Goal: Task Accomplishment & Management: Manage account settings

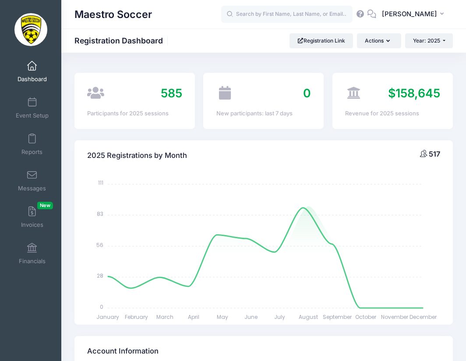
select select
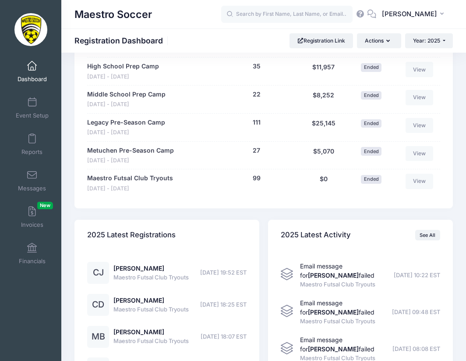
scroll to position [954, 0]
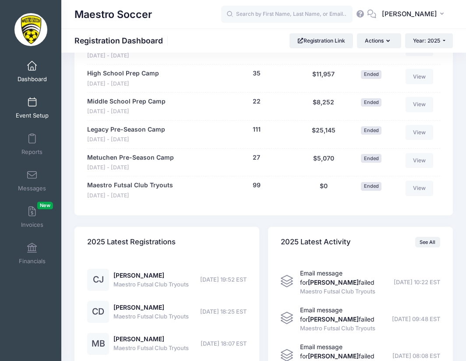
click at [32, 106] on span at bounding box center [32, 103] width 0 height 10
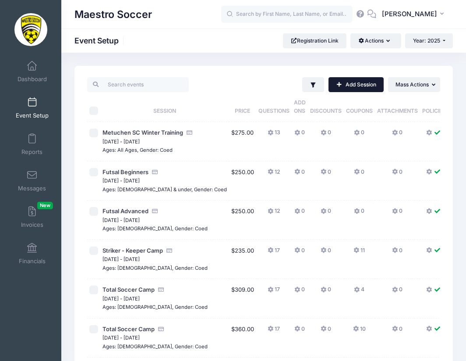
click at [358, 90] on link "Add Session" at bounding box center [356, 84] width 55 height 15
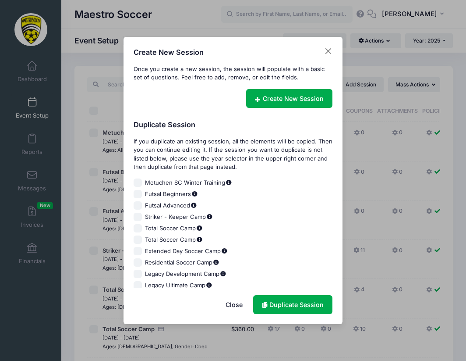
scroll to position [4, 0]
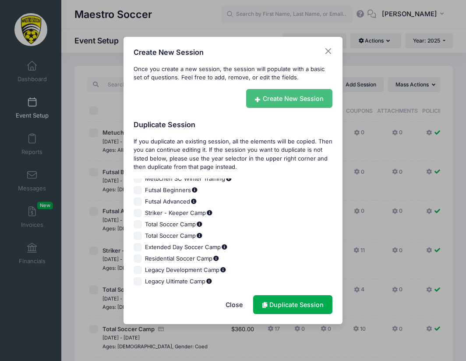
click at [286, 102] on link "Create New Session" at bounding box center [289, 98] width 87 height 19
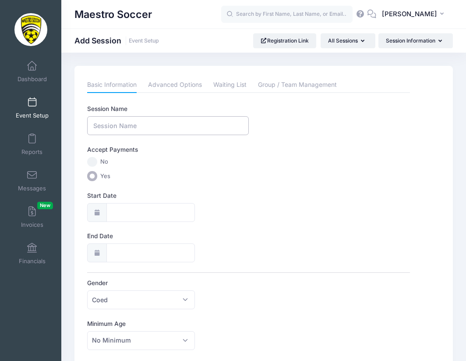
click at [174, 124] on input "Session Name" at bounding box center [167, 125] width 161 height 19
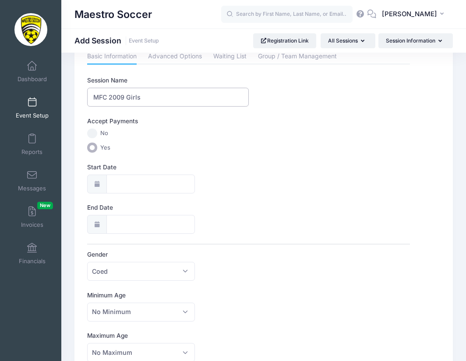
scroll to position [31, 0]
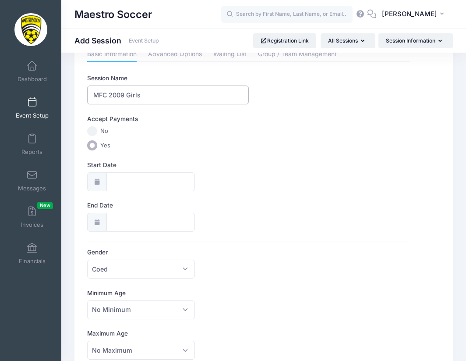
type input "MFC 2009 Girls"
click at [103, 186] on div at bounding box center [96, 181] width 19 height 19
click at [121, 178] on input "Start Date" at bounding box center [150, 181] width 89 height 19
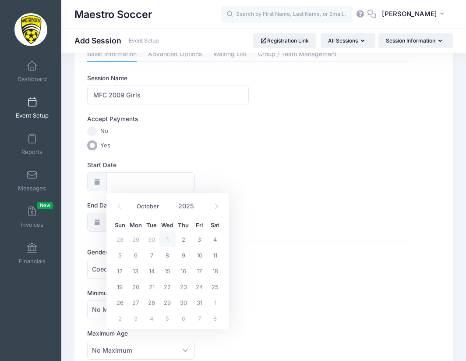
click at [167, 238] on span "1" at bounding box center [168, 239] width 16 height 16
type input "10/01/2025"
type input "10/02/2025"
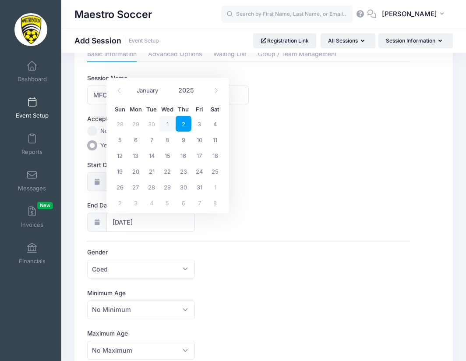
click at [244, 175] on div "Start Date 10/01/2025" at bounding box center [248, 175] width 323 height 31
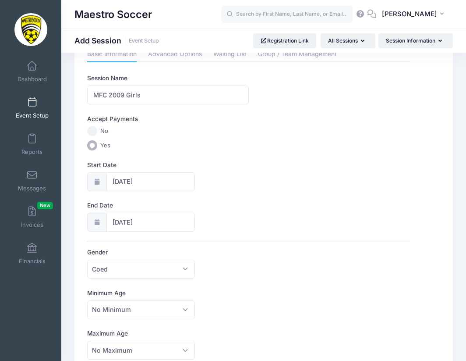
click at [104, 223] on div at bounding box center [96, 222] width 19 height 19
click at [117, 226] on input "10/02/2025" at bounding box center [150, 222] width 89 height 19
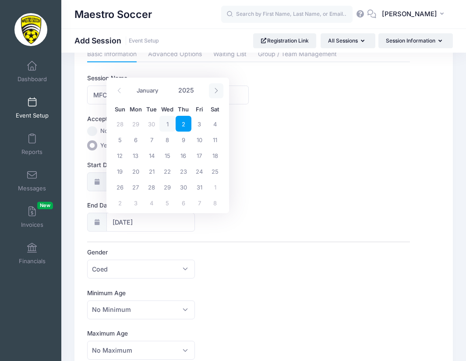
click at [217, 90] on icon at bounding box center [216, 91] width 6 height 6
select select "11"
click at [217, 90] on icon at bounding box center [216, 91] width 6 height 6
type input "2026"
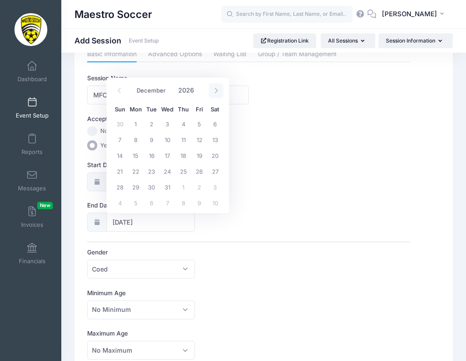
click at [217, 90] on icon at bounding box center [216, 91] width 6 height 6
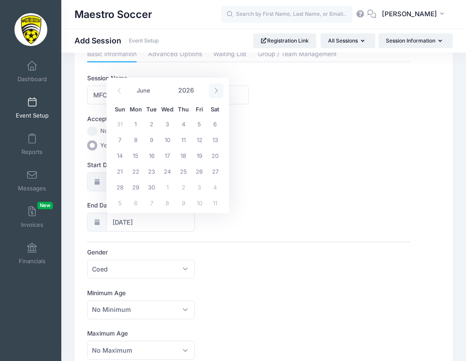
click at [217, 90] on icon at bounding box center [216, 91] width 6 height 6
click at [218, 90] on icon at bounding box center [216, 91] width 6 height 6
select select "8"
click at [167, 187] on span "30" at bounding box center [168, 187] width 16 height 16
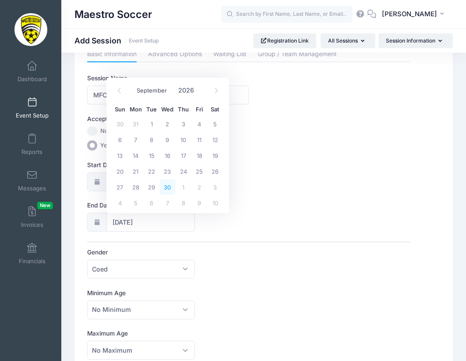
type input "[DATE]"
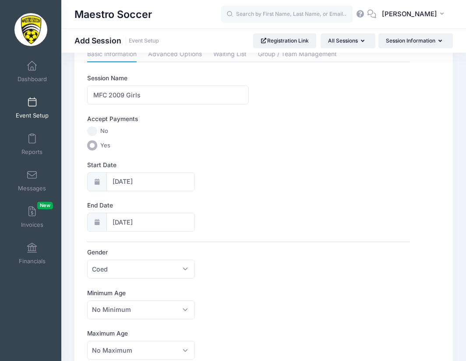
click at [216, 229] on div "End Date 09/30/2026" at bounding box center [248, 216] width 323 height 31
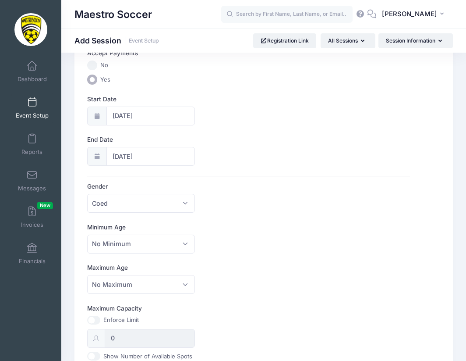
scroll to position [100, 0]
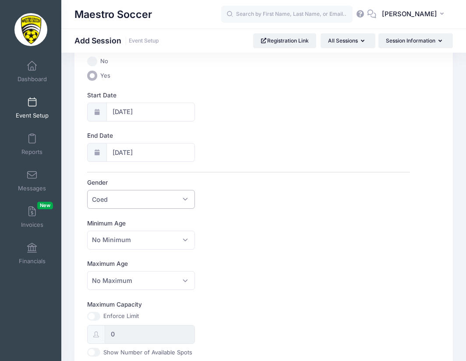
click at [179, 201] on span "Coed" at bounding box center [141, 199] width 108 height 19
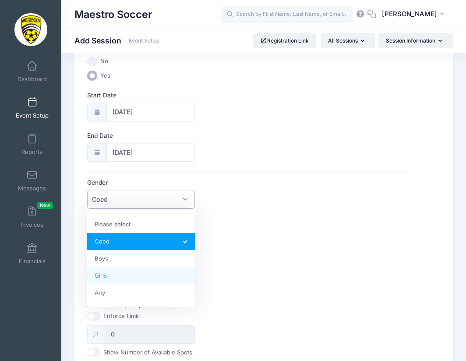
select select "Girls"
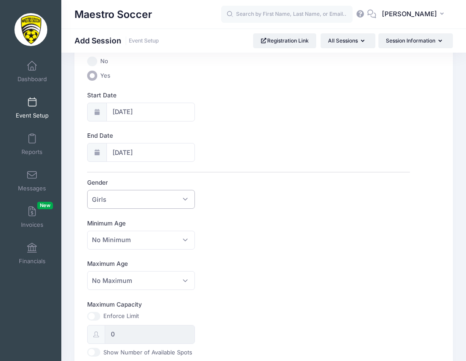
click at [207, 258] on div "Session Name MFC 2009 Girls Accept Payments No Yes Start Date 10/01/2025 End Da…" at bounding box center [248, 322] width 323 height 636
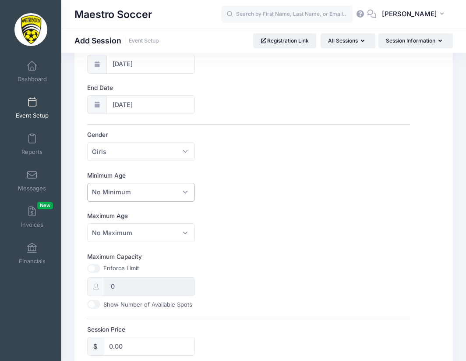
click at [165, 196] on span "No Minimum" at bounding box center [141, 192] width 108 height 19
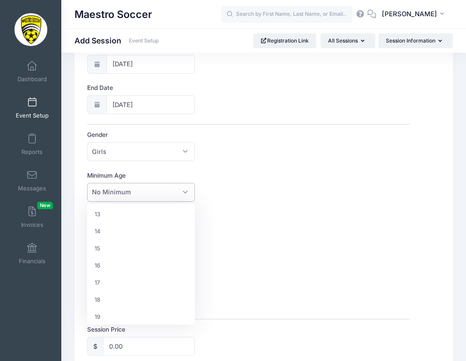
scroll to position [232, 0]
click at [167, 198] on span "16" at bounding box center [141, 192] width 108 height 19
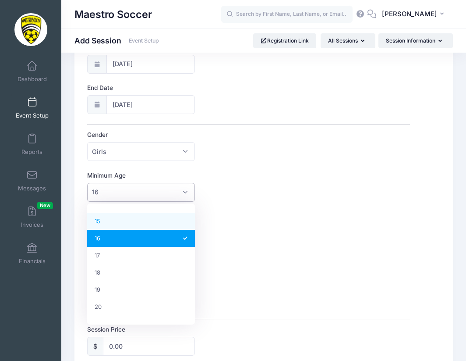
click at [267, 195] on div "Minimum Age No Minimum 1 2 3 4 5 6 7 8 9 10 11 12 13 14 15 16 17 18 19 20 21 22…" at bounding box center [248, 186] width 323 height 31
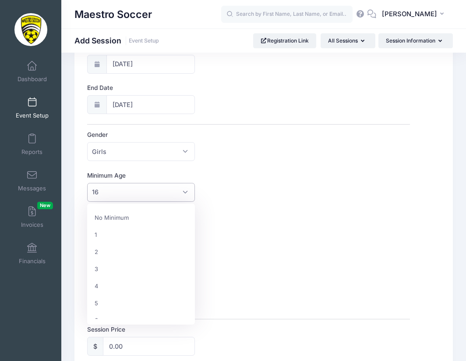
click at [175, 198] on span "16" at bounding box center [141, 192] width 108 height 19
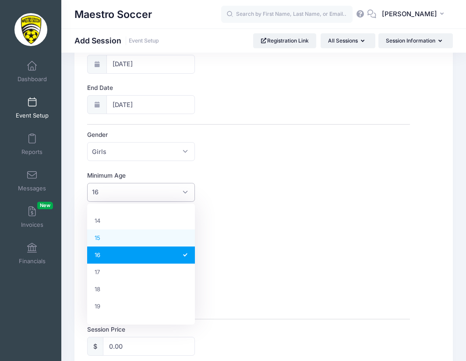
select select "15"
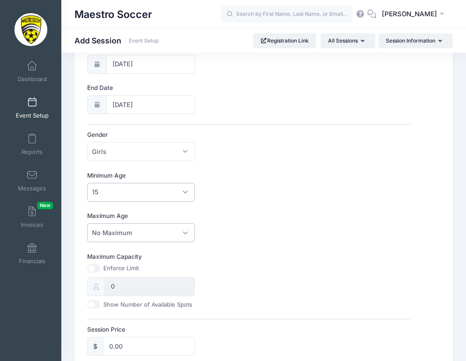
click at [155, 237] on span "No Maximum" at bounding box center [141, 232] width 108 height 19
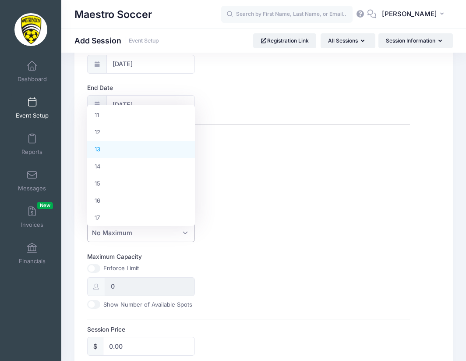
scroll to position [193, 0]
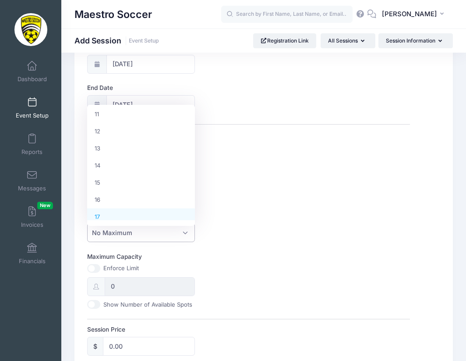
select select "17"
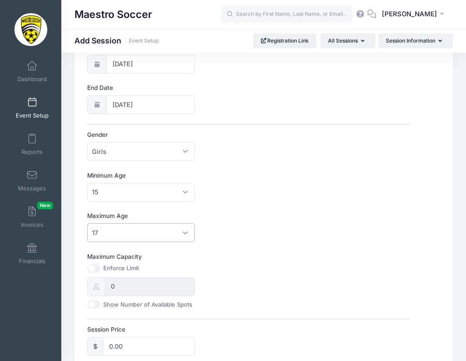
click at [229, 236] on div "Maximum Age No Maximum 1 2 3 4 5 6 7 8 9 10 11 12 13 14 15 16 17 18 19 20 21 22…" at bounding box center [248, 226] width 323 height 31
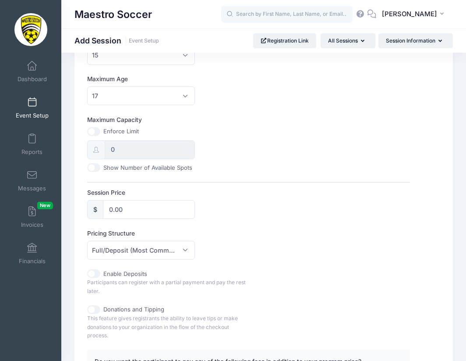
scroll to position [335, 0]
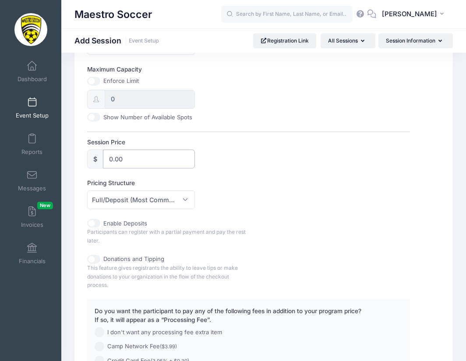
click at [135, 165] on input "0.00" at bounding box center [149, 158] width 92 height 19
type input "0"
type input "575"
click at [243, 184] on label "Pricing Structure" at bounding box center [167, 182] width 161 height 9
click at [88, 190] on select "Full/Deposit (Most Common) Payment Schedule" at bounding box center [87, 190] width 0 height 0
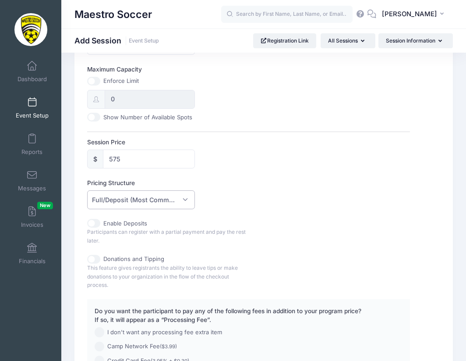
click at [191, 200] on span "Full/Deposit (Most Common)" at bounding box center [141, 199] width 108 height 19
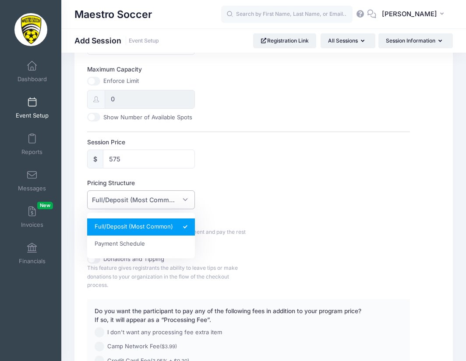
click at [232, 209] on div "Pricing Structure Full/Deposit (Most Common) Payment Schedule Full/Deposit (Mos…" at bounding box center [248, 193] width 323 height 31
click at [192, 197] on span "Full/Deposit (Most Common)" at bounding box center [141, 199] width 108 height 19
select select "fixed_installments"
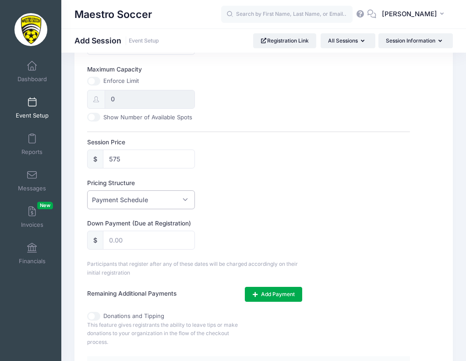
click at [221, 224] on label "Down Payment (Due at Registration)" at bounding box center [167, 223] width 161 height 9
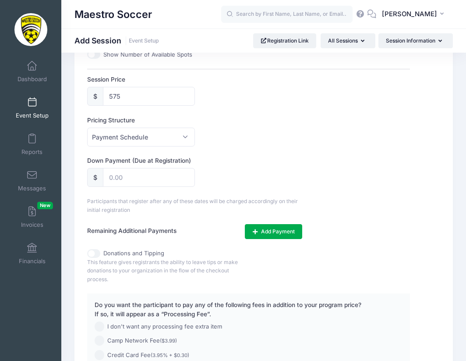
scroll to position [398, 0]
click at [150, 183] on input "text" at bounding box center [149, 176] width 92 height 19
type input "300"
click at [219, 177] on div "Down Payment (Due at Registration) $ 300" at bounding box center [248, 171] width 323 height 31
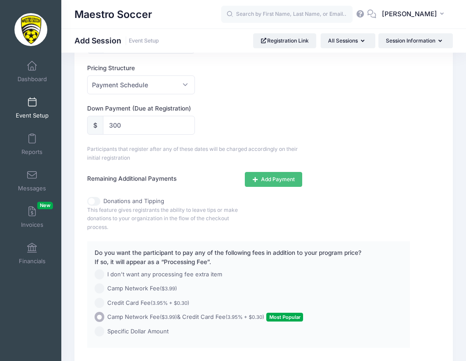
click at [265, 181] on button "Add Payment" at bounding box center [273, 179] width 57 height 15
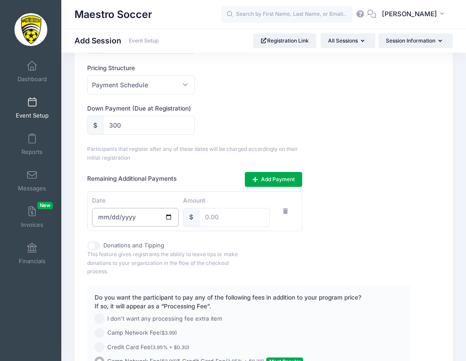
click at [103, 221] on input "date" at bounding box center [135, 217] width 87 height 19
type input "2025-11-28"
click at [217, 223] on input "number" at bounding box center [234, 217] width 71 height 19
type input "275"
click at [396, 247] on div "Session Name MFC 2009 Girls Accept Payments No Yes Start Date 10/01/2025 End Da…" at bounding box center [248, 23] width 323 height 738
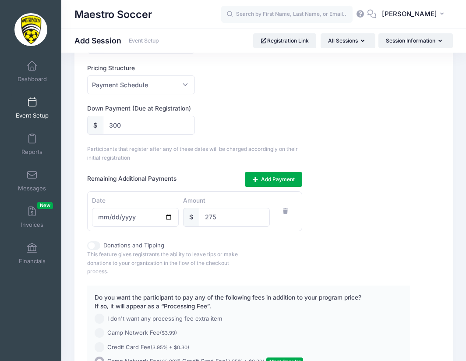
click at [374, 245] on div "Session Name MFC 2009 Girls Accept Payments No Yes Start Date 10/01/2025 End Da…" at bounding box center [248, 23] width 323 height 738
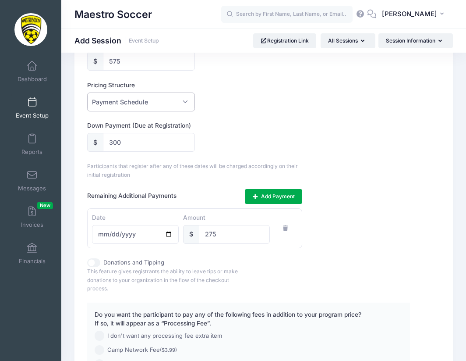
click at [144, 104] on span "Payment Schedule" at bounding box center [120, 101] width 56 height 9
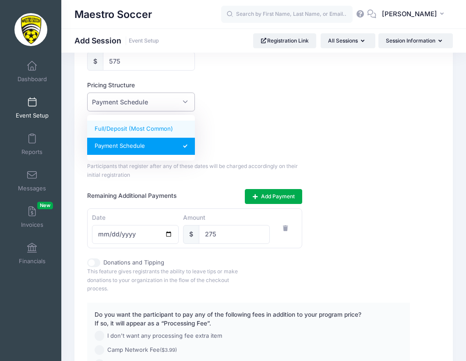
select select "default"
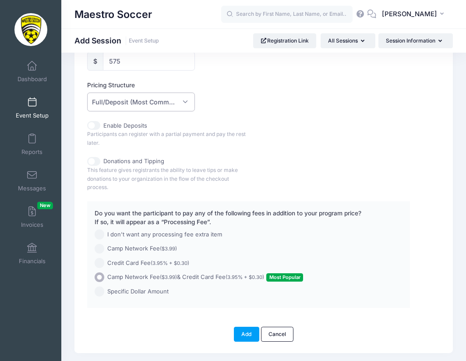
click at [298, 145] on div "Enable Deposits Participants can register with a partial payment and pay the re…" at bounding box center [248, 134] width 323 height 26
click at [93, 130] on input "Enable Deposits" at bounding box center [93, 125] width 13 height 9
checkbox input "true"
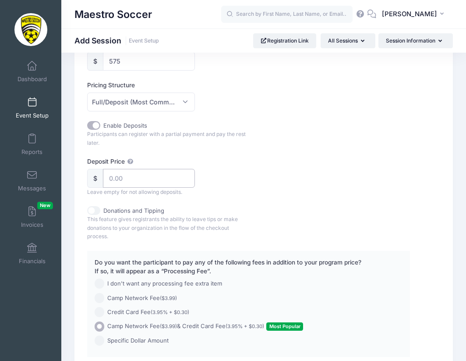
click at [132, 181] on input "Deposit Price" at bounding box center [149, 178] width 92 height 19
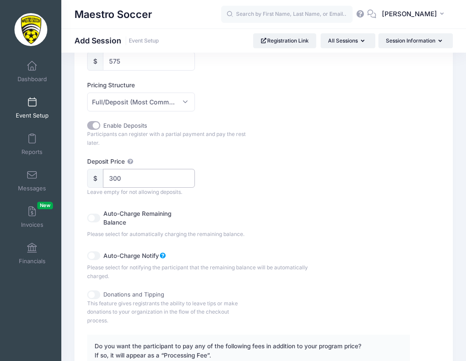
type input "300"
click at [264, 189] on div "Deposit Price $ 300 Leave empty for not allowing deposits." at bounding box center [248, 176] width 323 height 39
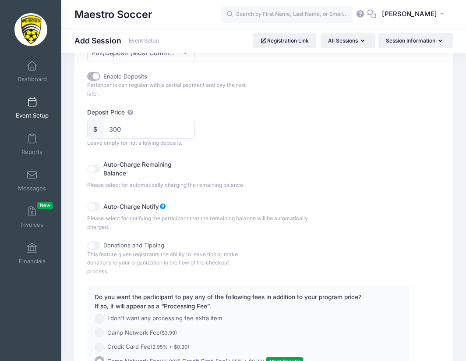
scroll to position [482, 0]
click at [95, 173] on input "Auto-Charge Remaining Balance" at bounding box center [93, 168] width 13 height 9
checkbox input "true"
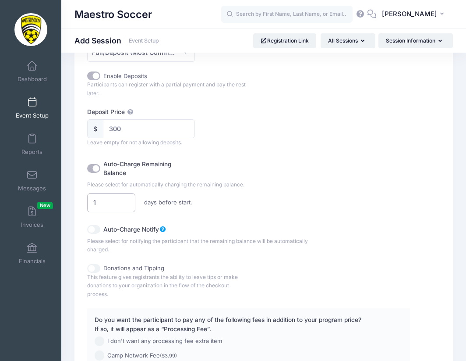
click at [125, 204] on input "1" at bounding box center [111, 202] width 48 height 19
type input "0"
click at [126, 209] on input "0" at bounding box center [111, 202] width 48 height 19
click at [215, 210] on div "0 days before start." at bounding box center [168, 202] width 170 height 19
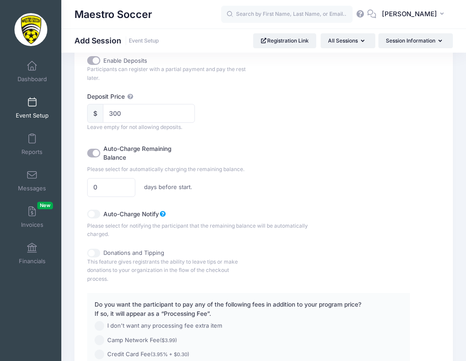
scroll to position [499, 0]
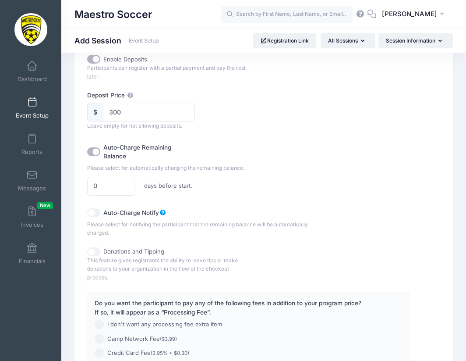
click at [95, 156] on input "Auto-Charge Remaining Balance" at bounding box center [93, 151] width 13 height 9
checkbox input "false"
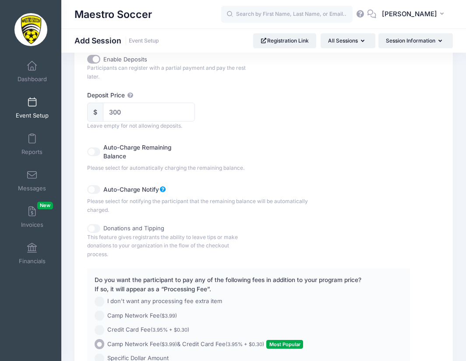
click at [95, 194] on input "Auto-Charge Notify" at bounding box center [93, 189] width 13 height 9
checkbox input "false"
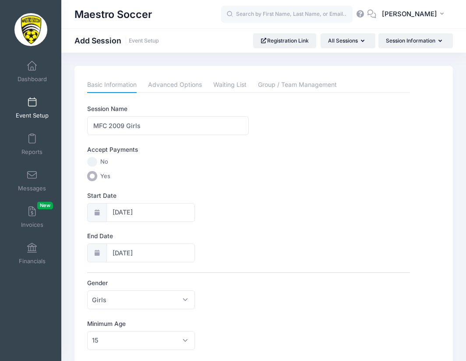
scroll to position [0, 0]
click at [183, 85] on link "Advanced Options" at bounding box center [175, 85] width 54 height 16
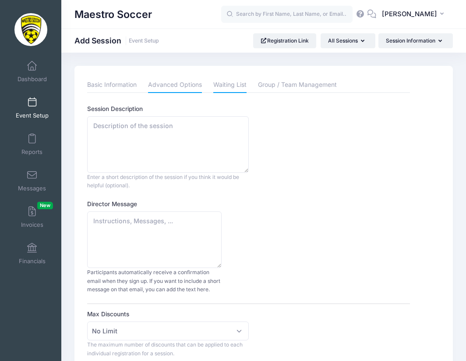
click at [236, 85] on link "Waiting List" at bounding box center [229, 85] width 33 height 16
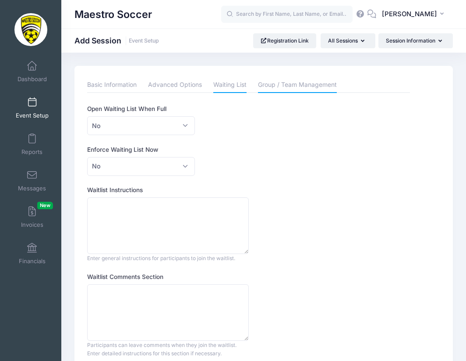
click at [281, 82] on link "Group / Team Management" at bounding box center [297, 85] width 79 height 16
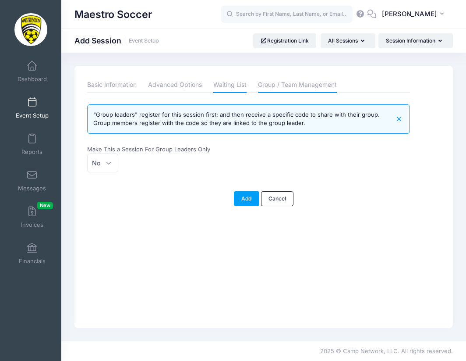
click at [221, 86] on link "Waiting List" at bounding box center [229, 85] width 33 height 16
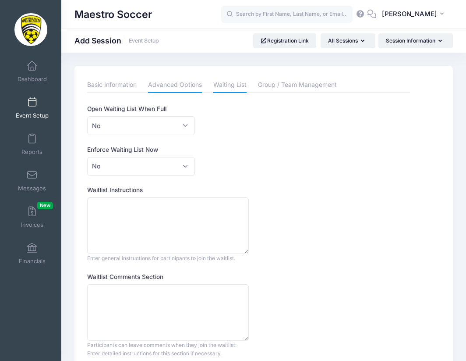
click at [175, 92] on link "Advanced Options" at bounding box center [175, 85] width 54 height 16
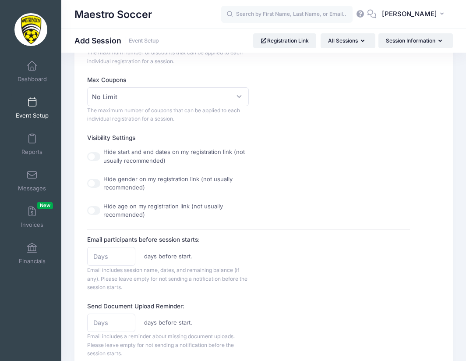
scroll to position [293, 0]
click at [96, 160] on input "Hide start and end dates on my registration link (not usually recommended)" at bounding box center [93, 155] width 13 height 9
checkbox input "true"
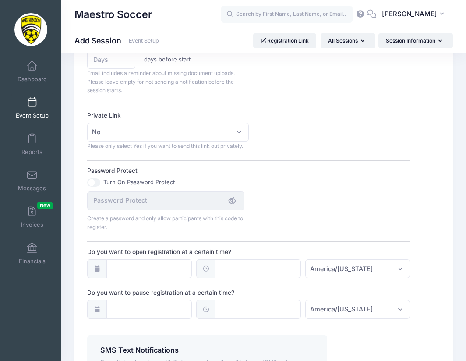
scroll to position [556, 0]
click at [236, 141] on span "No" at bounding box center [167, 131] width 161 height 19
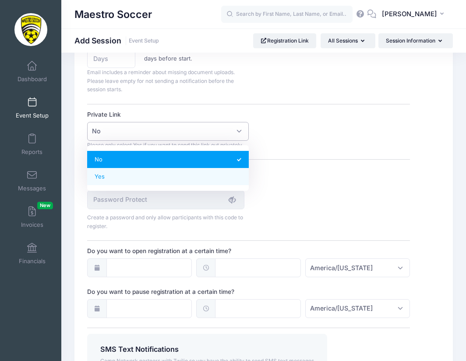
select select "private"
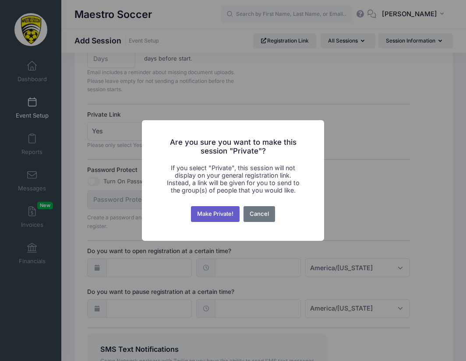
click at [216, 218] on button "Make Private!" at bounding box center [215, 214] width 49 height 16
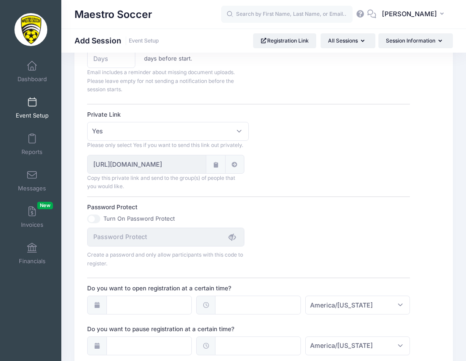
click at [288, 204] on div "Session Description Enter a short description of the session if you think it wo…" at bounding box center [248, 3] width 323 height 909
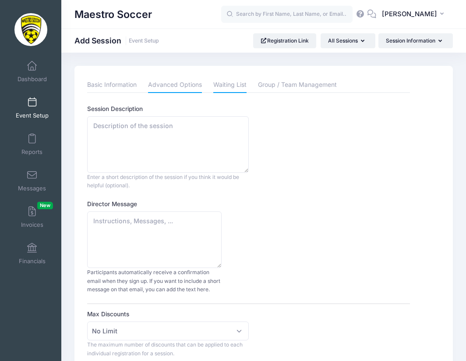
scroll to position [0, 0]
click at [130, 87] on link "Basic Information" at bounding box center [112, 85] width 50 height 16
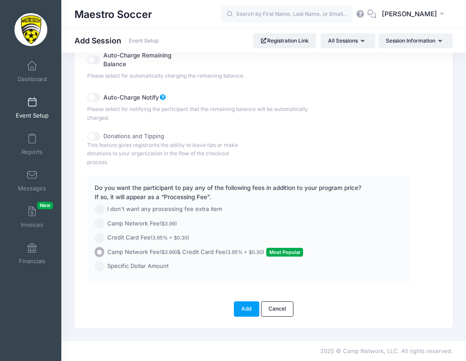
scroll to position [594, 0]
click at [245, 308] on button "Add" at bounding box center [246, 308] width 25 height 15
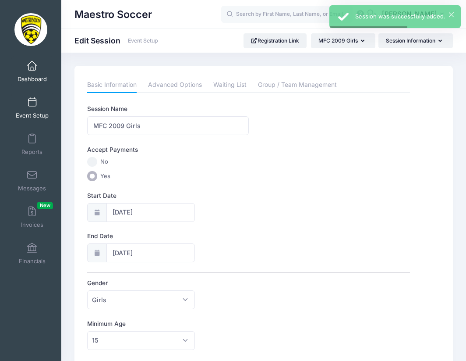
click at [27, 75] on span "Dashboard" at bounding box center [32, 78] width 29 height 7
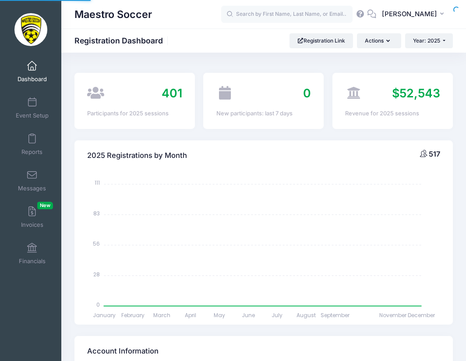
select select
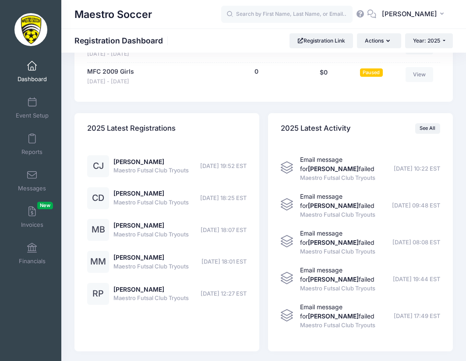
scroll to position [1097, 0]
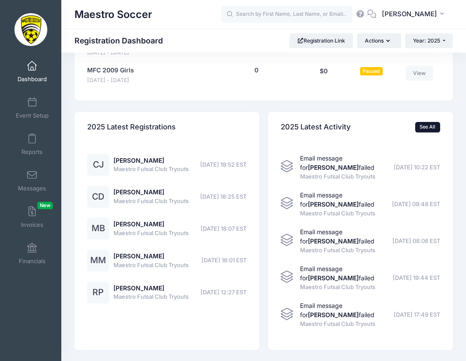
click at [430, 122] on link "See All" at bounding box center [427, 127] width 25 height 11
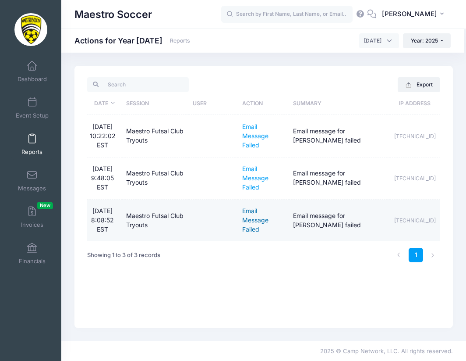
click at [255, 223] on link "Email Message Failed" at bounding box center [255, 220] width 26 height 26
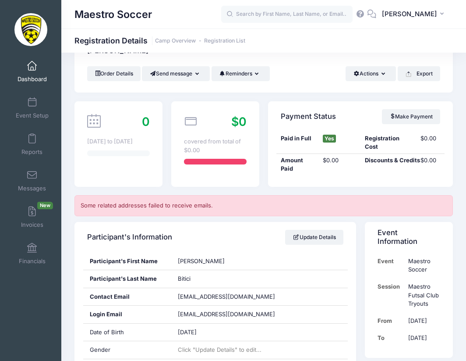
scroll to position [35, 0]
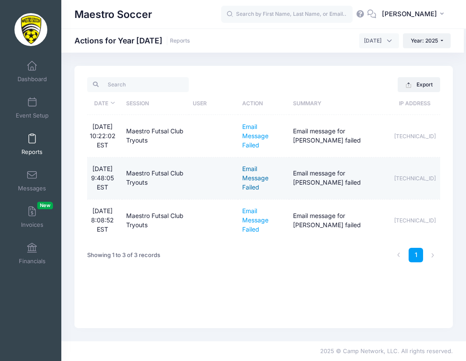
click at [253, 177] on link "Email Message Failed" at bounding box center [255, 178] width 26 height 26
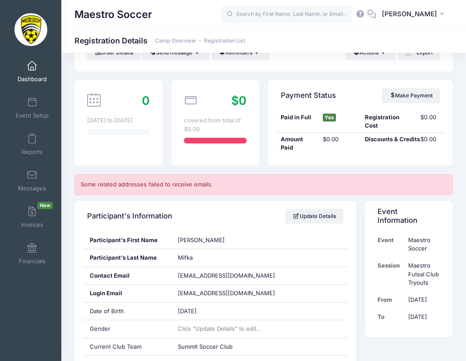
scroll to position [55, 0]
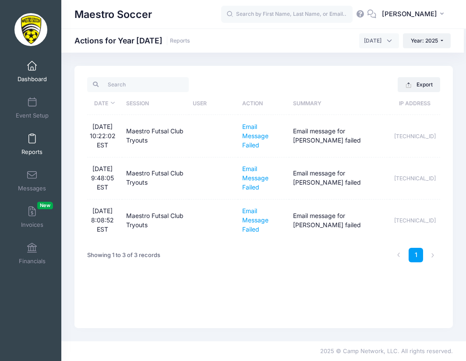
click at [35, 75] on span "Dashboard" at bounding box center [32, 78] width 29 height 7
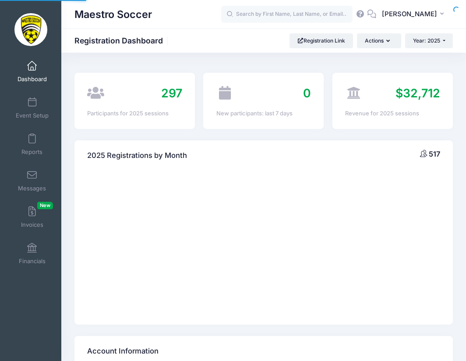
select select
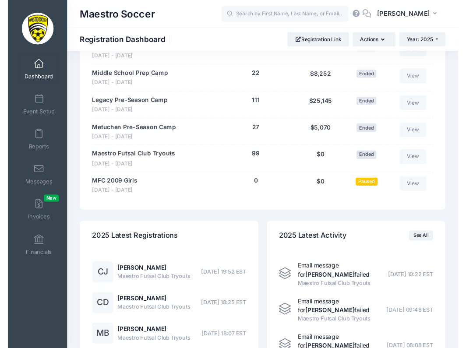
scroll to position [979, 0]
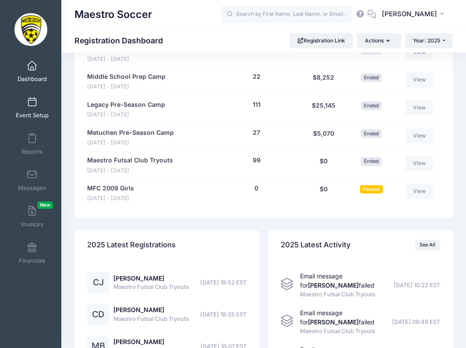
click at [32, 102] on span at bounding box center [32, 103] width 0 height 10
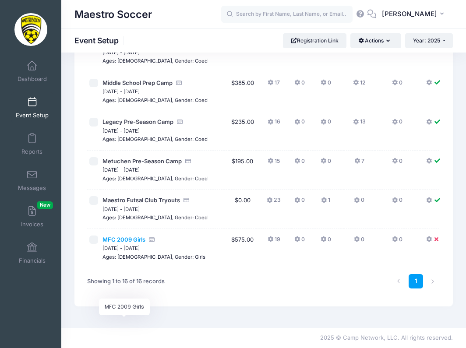
click at [119, 238] on span "MFC 2009 Girls" at bounding box center [124, 239] width 43 height 7
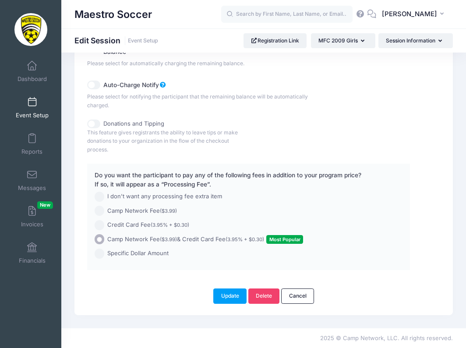
scroll to position [607, 0]
click at [132, 196] on span "I don't want any processing fee extra item" at bounding box center [164, 196] width 115 height 9
click at [105, 196] on input "I don't want any processing fee extra item" at bounding box center [100, 197] width 10 height 10
radio input "true"
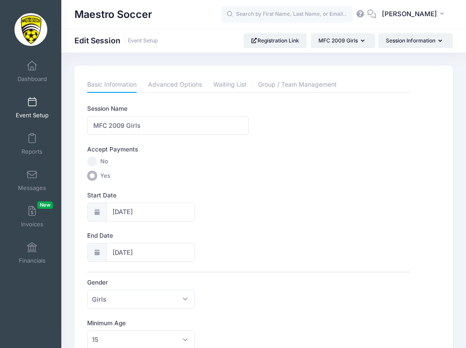
scroll to position [0, 0]
click at [186, 87] on link "Advanced Options" at bounding box center [175, 85] width 54 height 16
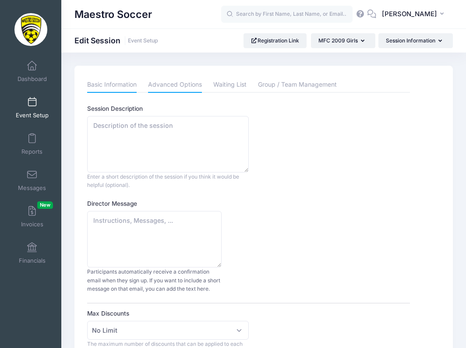
click at [110, 84] on link "Basic Information" at bounding box center [112, 85] width 50 height 16
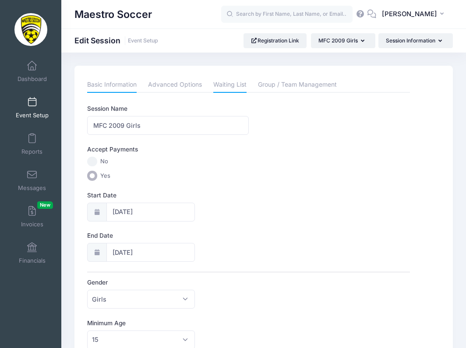
click at [242, 85] on link "Waiting List" at bounding box center [229, 85] width 33 height 16
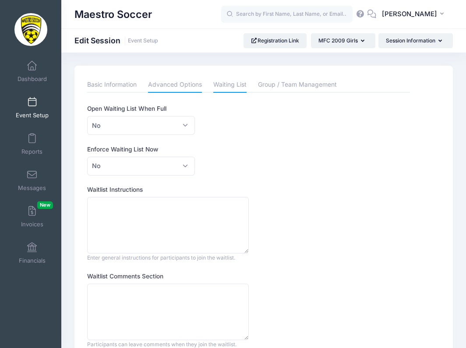
click at [193, 88] on link "Advanced Options" at bounding box center [175, 85] width 54 height 16
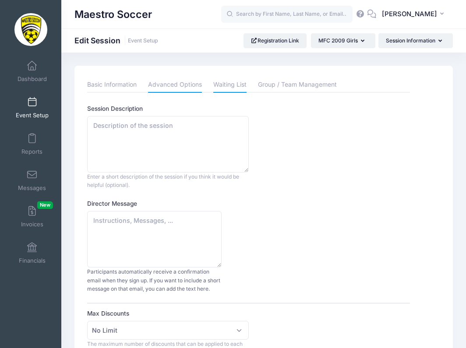
click at [237, 87] on link "Waiting List" at bounding box center [229, 85] width 33 height 16
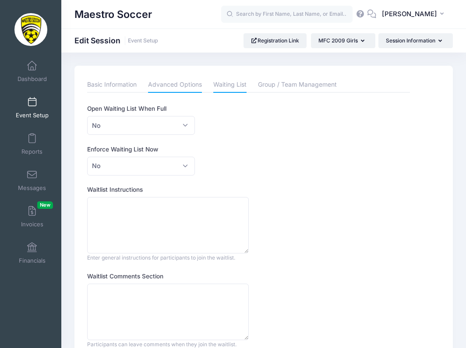
click at [171, 88] on link "Advanced Options" at bounding box center [175, 85] width 54 height 16
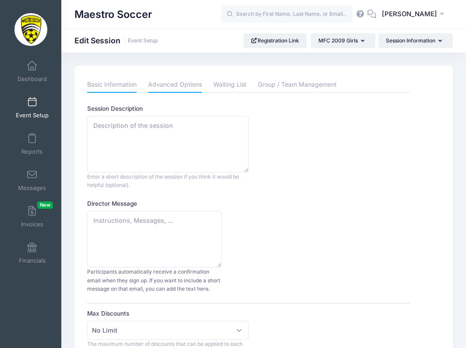
click at [127, 90] on link "Basic Information" at bounding box center [112, 85] width 50 height 16
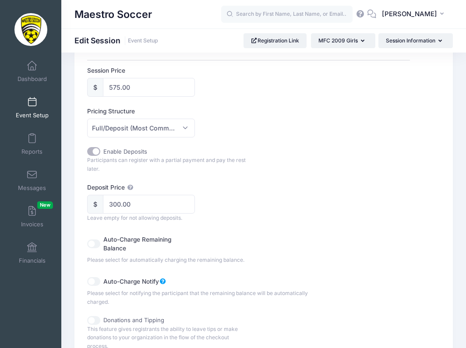
scroll to position [426, 0]
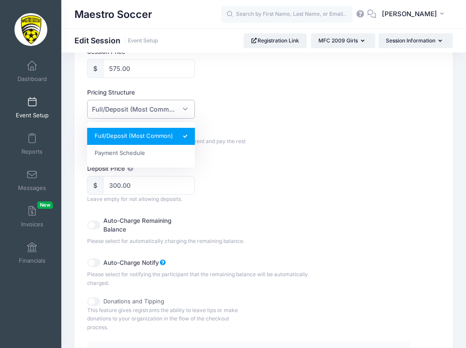
click at [176, 114] on span "Full/Deposit (Most Common)" at bounding box center [134, 109] width 85 height 9
click at [235, 128] on div "Session Name MFC 2009 Girls Accept Payments No Yes Start Date 10/01/2025 End Da…" at bounding box center [248, 64] width 323 height 770
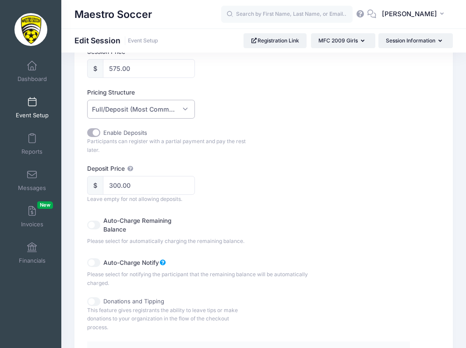
click at [169, 106] on span "Full/Deposit (Most Common)" at bounding box center [141, 109] width 108 height 19
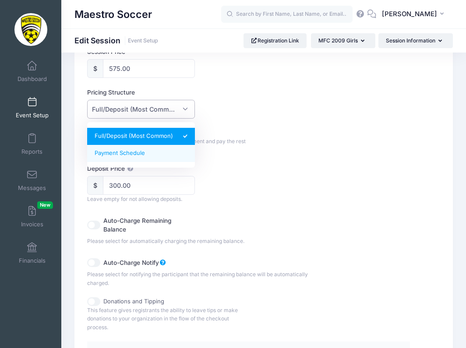
click at [209, 136] on div "Enable Deposits" at bounding box center [167, 132] width 161 height 9
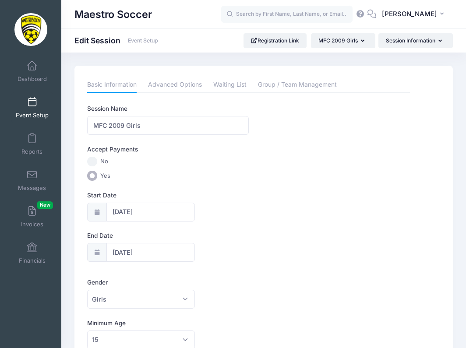
scroll to position [0, 0]
click at [161, 128] on input "MFC 2009 Girls" at bounding box center [167, 125] width 161 height 19
type input "MFC"
click at [38, 75] on span "Dashboard" at bounding box center [32, 78] width 29 height 7
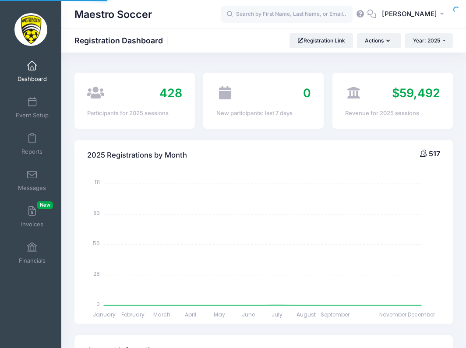
select select
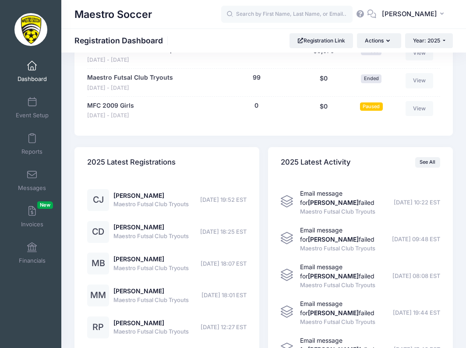
scroll to position [1066, 0]
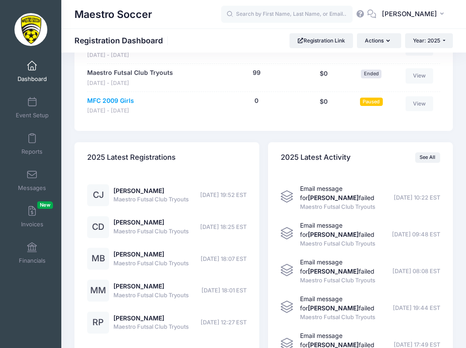
click at [125, 96] on link "MFC 2009 Girls" at bounding box center [110, 100] width 47 height 9
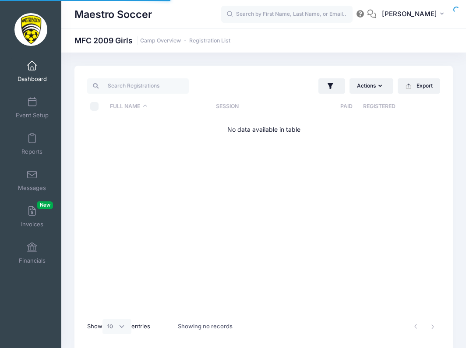
select select "10"
click at [32, 112] on span "Event Setup" at bounding box center [32, 115] width 33 height 7
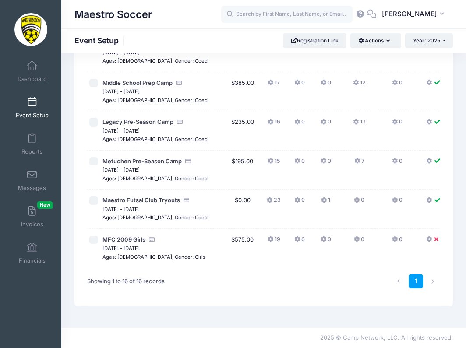
scroll to position [564, 0]
click at [117, 238] on span "MFC 2009 Girls" at bounding box center [124, 239] width 43 height 7
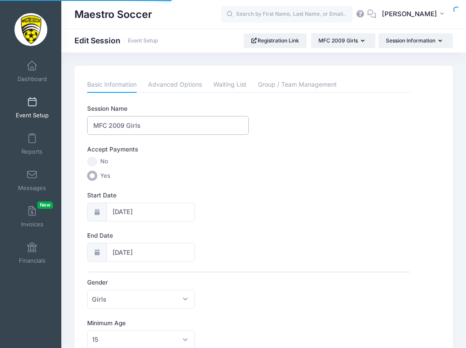
click at [147, 122] on input "MFC 2009 Girls" at bounding box center [167, 125] width 161 height 19
type input "Maestro Futsal Club"
click at [305, 214] on div "Start Date 10/01/2025" at bounding box center [248, 206] width 323 height 31
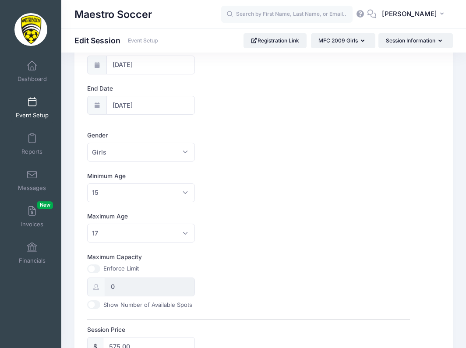
scroll to position [147, 0]
click at [175, 150] on span "Girls" at bounding box center [141, 152] width 108 height 19
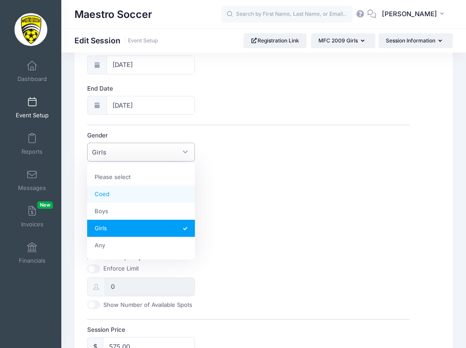
select select "Coed"
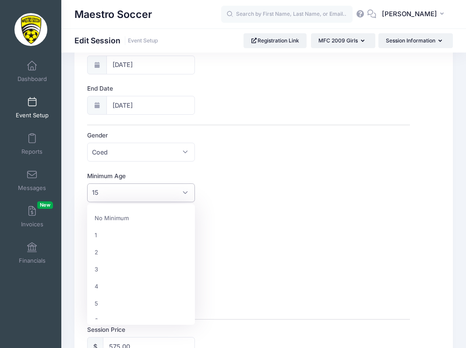
click at [177, 197] on span "15" at bounding box center [141, 193] width 108 height 19
select select "8"
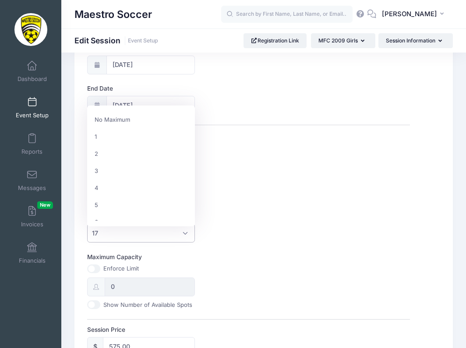
click at [135, 236] on span "17" at bounding box center [141, 233] width 108 height 19
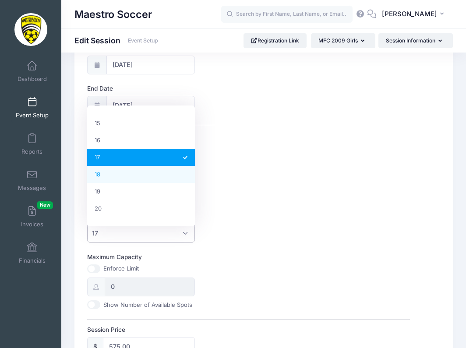
select select "18"
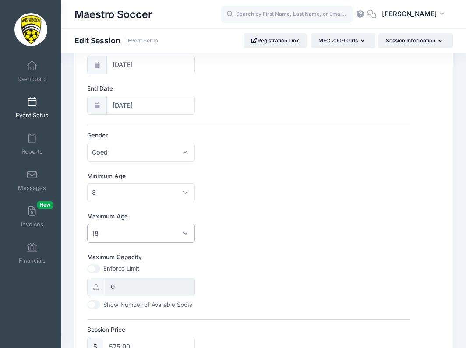
click at [222, 242] on div "Maximum Age No Maximum 1 2 3 4 5 6 7 8 9 10 11 12 13 14 15 16 17 18 19 20 21 22…" at bounding box center [248, 227] width 323 height 31
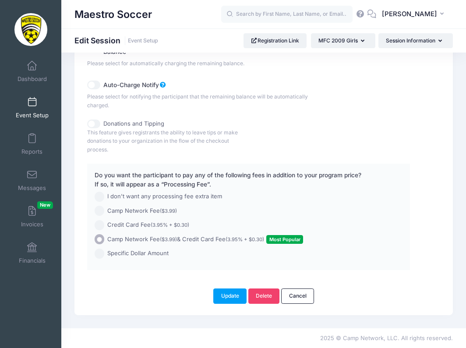
scroll to position [607, 0]
click at [158, 195] on span "I don't want any processing fee extra item" at bounding box center [164, 196] width 115 height 9
click at [105, 195] on input "I don't want any processing fee extra item" at bounding box center [100, 197] width 10 height 10
radio input "true"
click at [227, 298] on button "Update" at bounding box center [229, 296] width 33 height 15
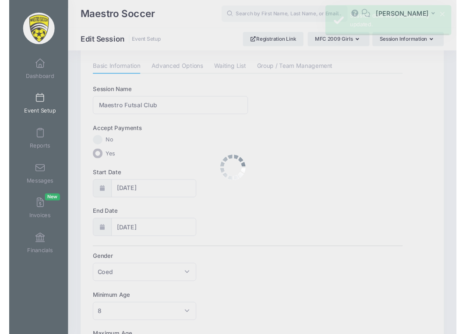
scroll to position [0, 0]
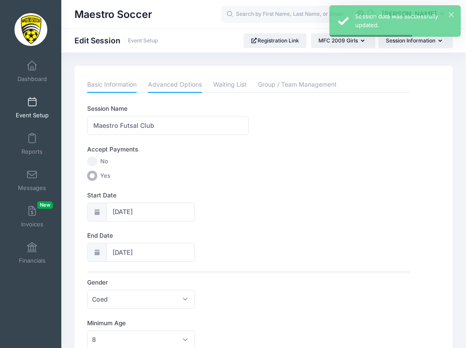
click at [163, 77] on link "Advanced Options" at bounding box center [175, 85] width 54 height 16
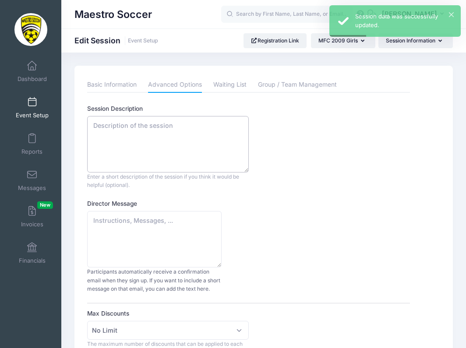
click at [182, 144] on textarea "Session Description" at bounding box center [167, 144] width 161 height 57
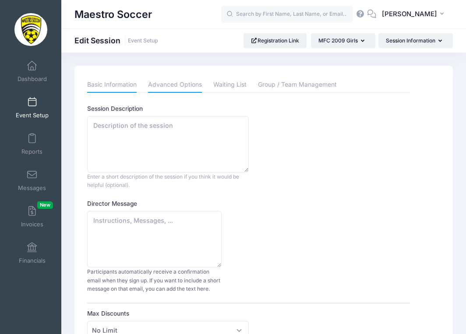
click at [116, 86] on link "Basic Information" at bounding box center [112, 85] width 50 height 16
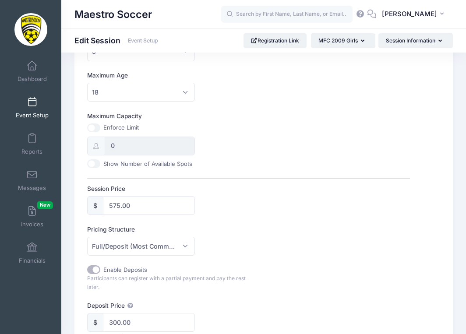
scroll to position [406, 0]
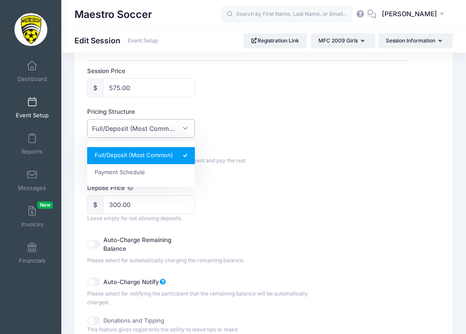
click at [182, 130] on span "Full/Deposit (Most Common)" at bounding box center [141, 128] width 108 height 19
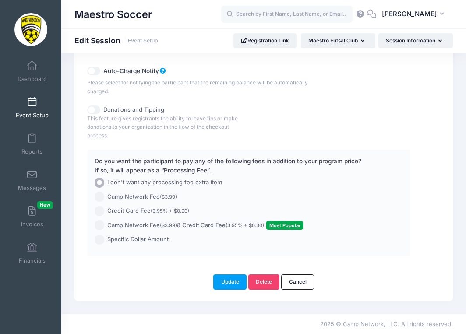
scroll to position [621, 0]
click at [236, 281] on button "Update" at bounding box center [229, 282] width 33 height 15
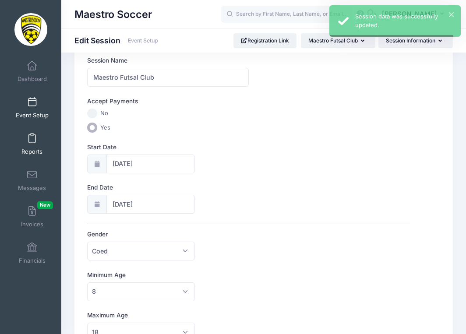
scroll to position [0, 0]
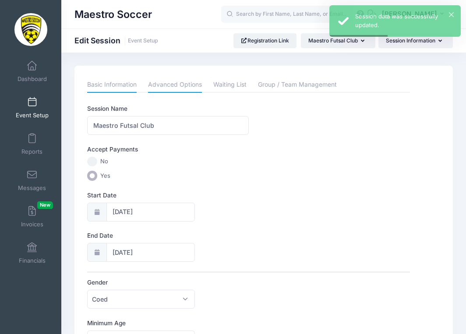
click at [177, 87] on link "Advanced Options" at bounding box center [175, 85] width 54 height 16
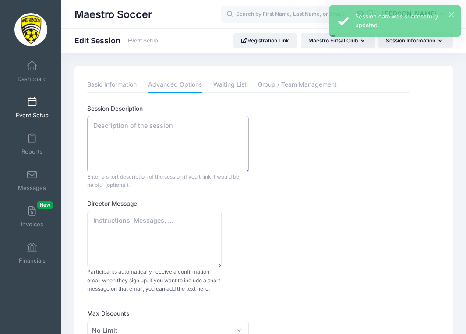
click at [176, 143] on textarea "Session Description" at bounding box center [167, 144] width 161 height 57
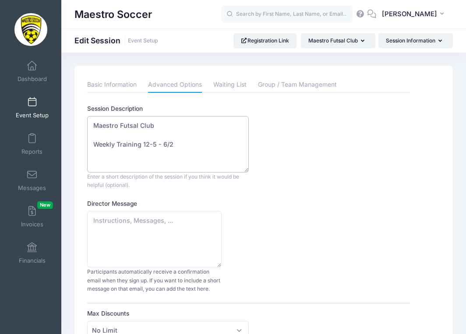
click at [149, 142] on textarea "Maestro Futsal Club Weekly Training 12-5 - 6/2" at bounding box center [167, 144] width 161 height 57
click at [210, 149] on textarea "Maestro Futsal Club Weekly Training [DATE] 12/5 - 2/6" at bounding box center [167, 144] width 161 height 57
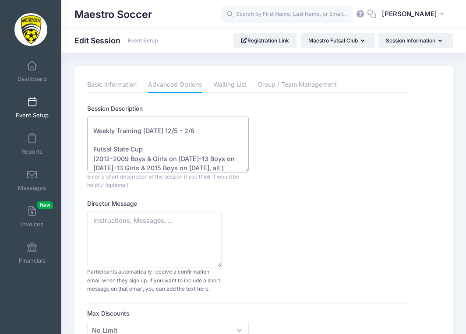
scroll to position [23, 0]
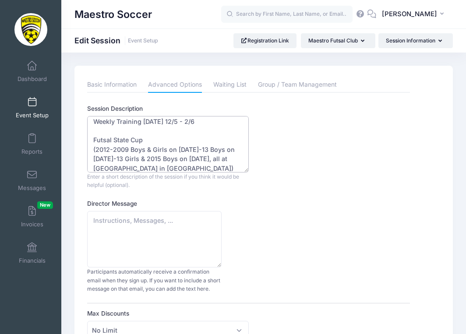
click at [200, 122] on textarea "Maestro Futsal Club Weekly Training [DATE] 12/5 - 2/6 Futsal State Cup (2012-20…" at bounding box center [167, 144] width 161 height 57
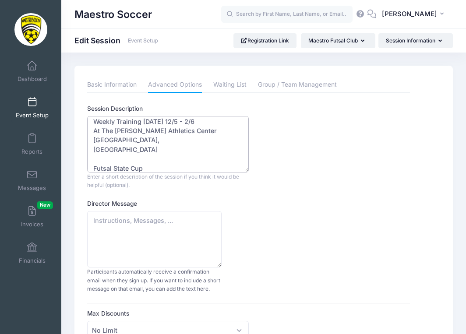
click at [199, 152] on textarea "Maestro Futsal Club Weekly Training [DATE] 12/5 - 2/6 At The [PERSON_NAME] Athl…" at bounding box center [167, 144] width 161 height 57
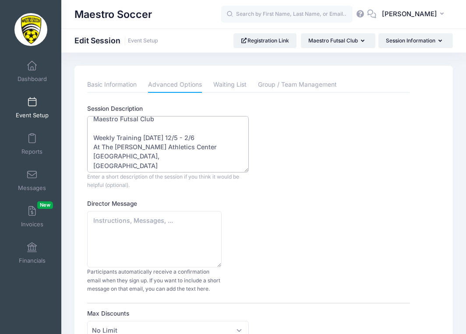
scroll to position [0, 0]
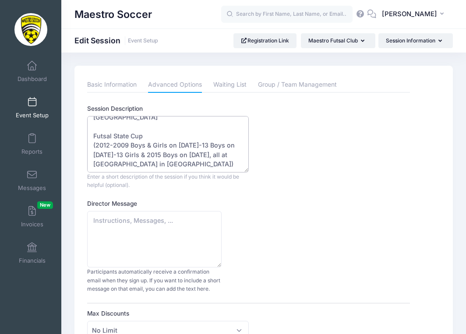
click at [193, 166] on textarea "Maestro Futsal Club Weekly Training [DATE] 12/5 - 2/6 At The [PERSON_NAME] Athl…" at bounding box center [167, 144] width 161 height 57
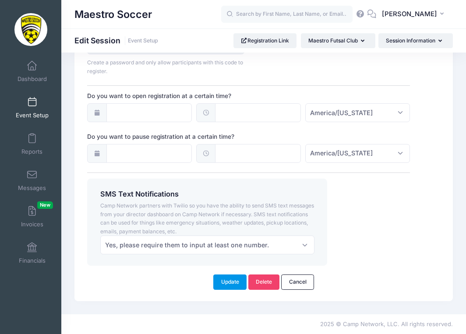
scroll to position [751, 0]
type textarea "Maestro Futsal Club Weekly Training [DATE] 12/5 - 2/6 At The [PERSON_NAME] Athl…"
click at [224, 288] on button "Update" at bounding box center [229, 282] width 33 height 15
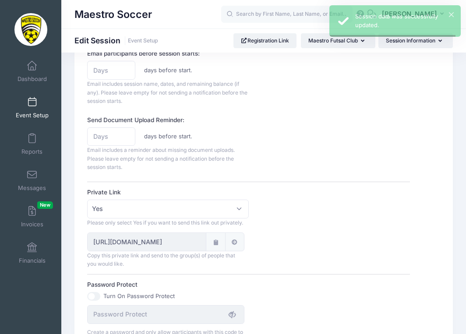
scroll to position [0, 0]
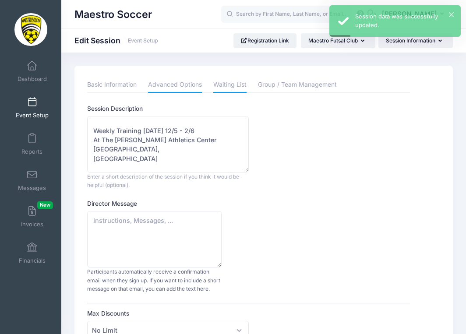
click at [237, 86] on link "Waiting List" at bounding box center [229, 85] width 33 height 16
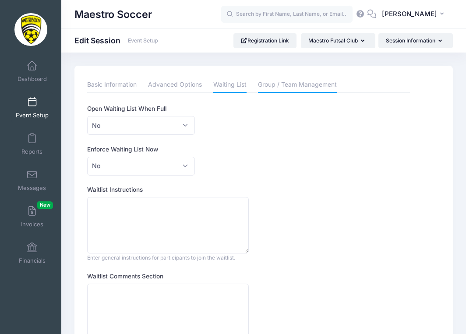
click at [270, 89] on link "Group / Team Management" at bounding box center [297, 85] width 79 height 16
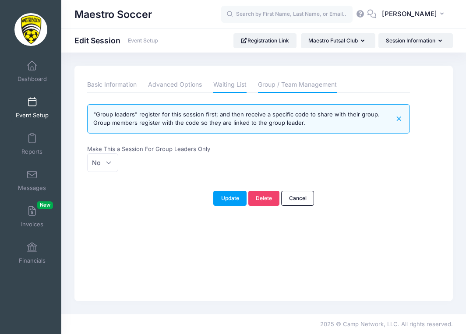
click at [234, 85] on link "Waiting List" at bounding box center [229, 85] width 33 height 16
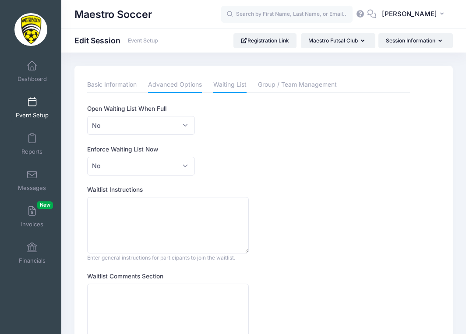
click at [191, 82] on link "Advanced Options" at bounding box center [175, 85] width 54 height 16
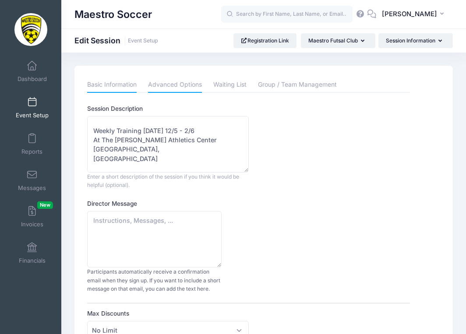
click at [130, 91] on link "Basic Information" at bounding box center [112, 85] width 50 height 16
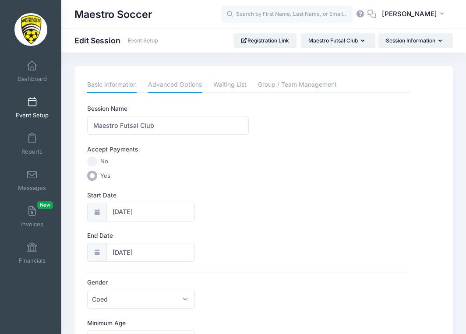
click at [164, 89] on link "Advanced Options" at bounding box center [175, 85] width 54 height 16
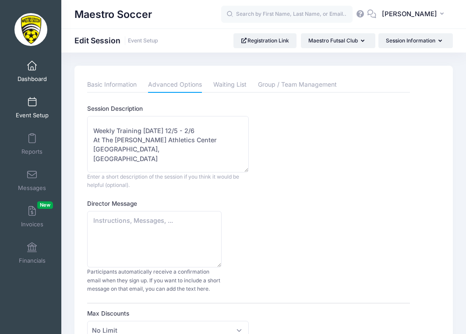
click at [31, 75] on span "Dashboard" at bounding box center [32, 78] width 29 height 7
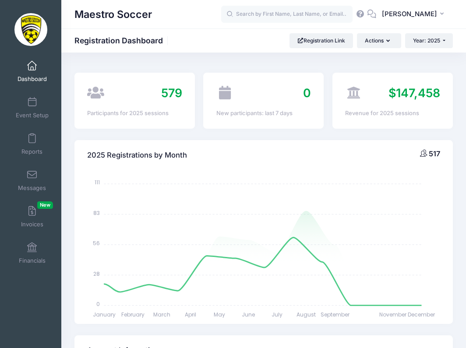
select select
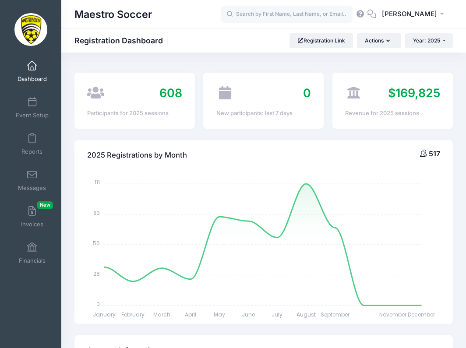
click at [32, 78] on span "Dashboard" at bounding box center [32, 78] width 29 height 7
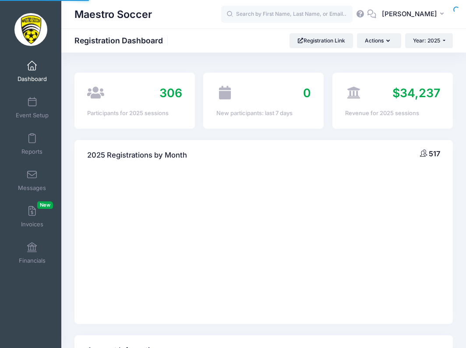
select select
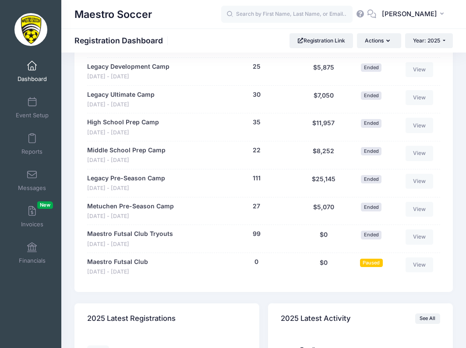
scroll to position [919, 0]
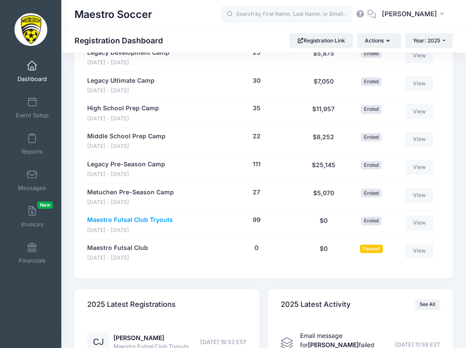
click at [140, 217] on link "Maestro Futsal Club Tryouts" at bounding box center [130, 220] width 86 height 9
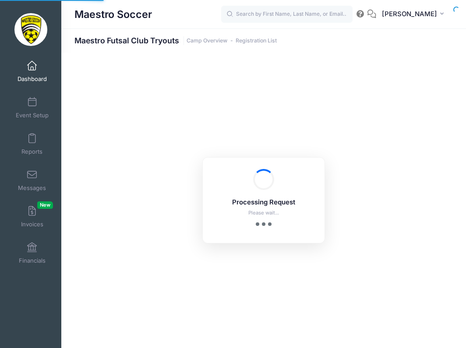
select select "10"
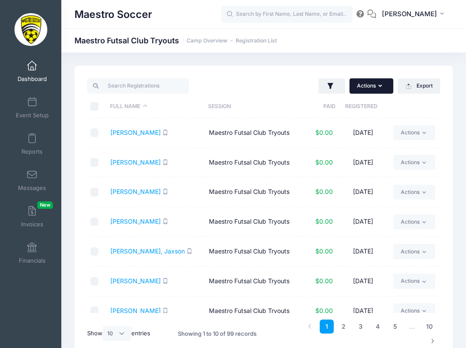
click at [370, 89] on button "Actions" at bounding box center [372, 85] width 44 height 15
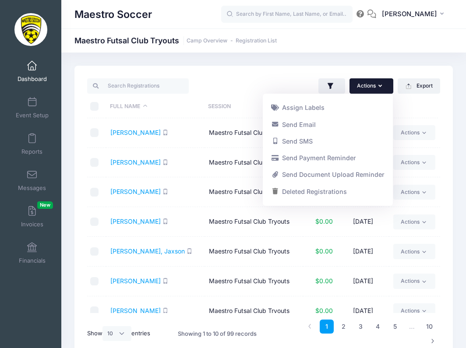
click at [370, 89] on button "Actions" at bounding box center [372, 85] width 44 height 15
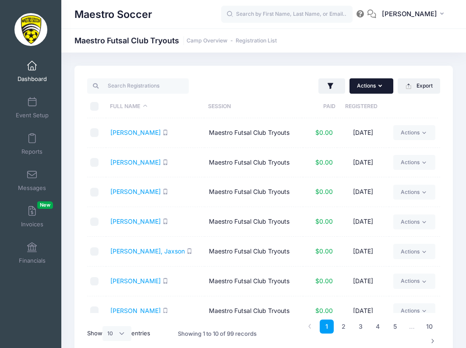
click at [389, 90] on button "Actions" at bounding box center [372, 85] width 44 height 15
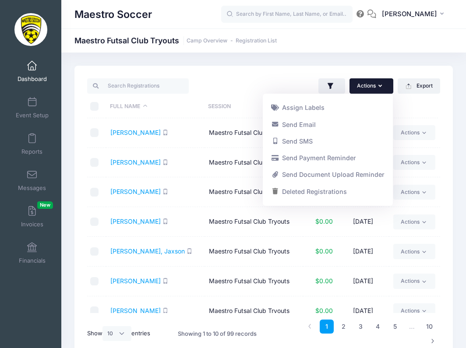
click at [379, 86] on icon "button" at bounding box center [382, 86] width 7 height 0
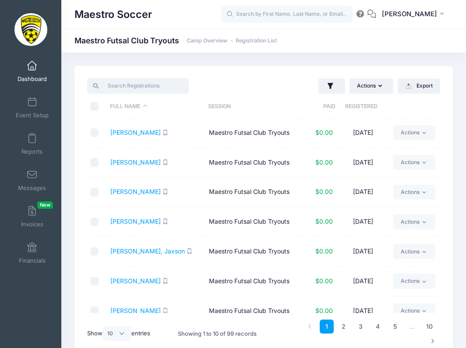
click at [138, 85] on input "search" at bounding box center [137, 85] width 101 height 15
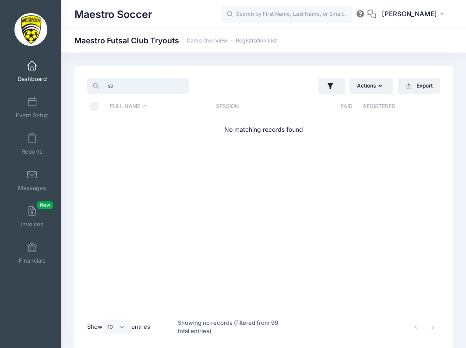
type input "s"
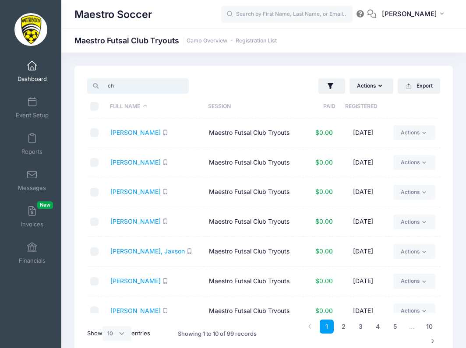
type input "c"
click at [31, 75] on span "Dashboard" at bounding box center [32, 78] width 29 height 7
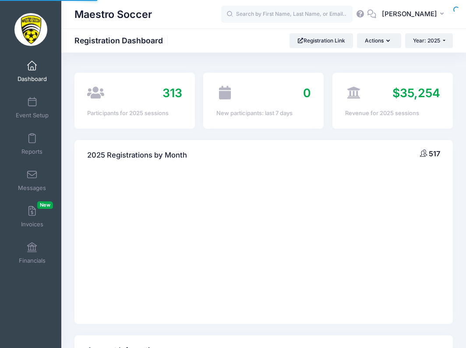
select select
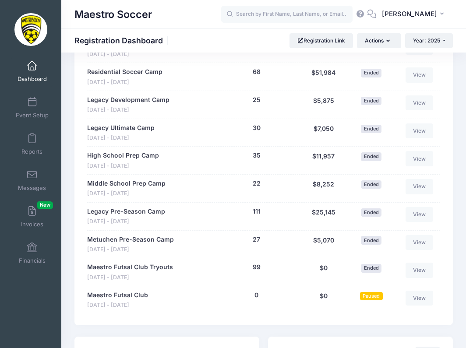
scroll to position [872, 0]
